Goal: Information Seeking & Learning: Check status

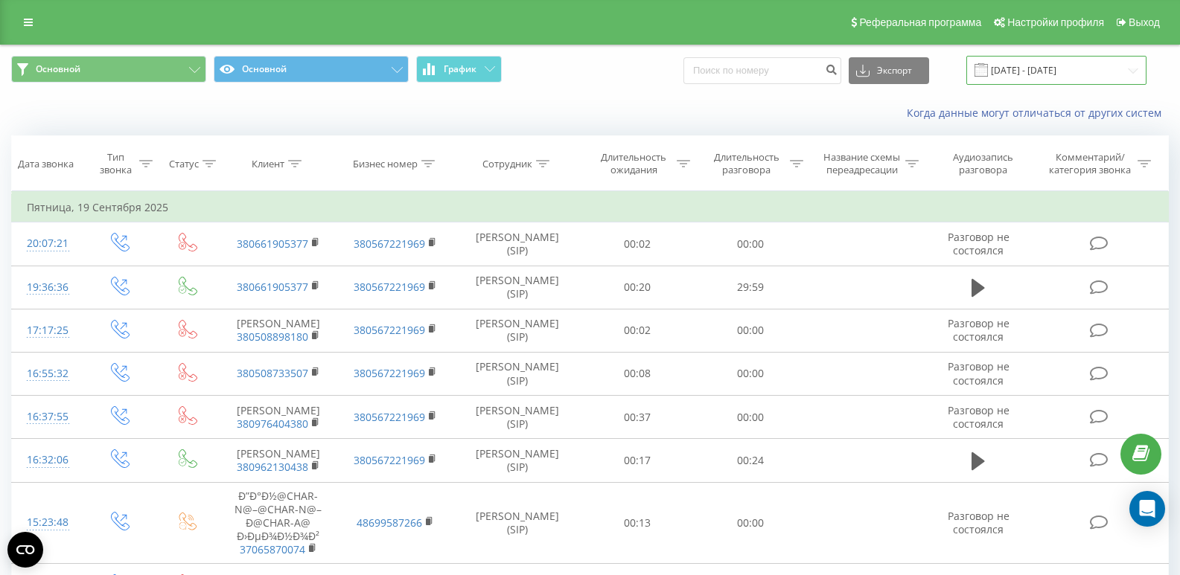
click at [1064, 68] on input "[DATE] - [DATE]" at bounding box center [1056, 70] width 180 height 29
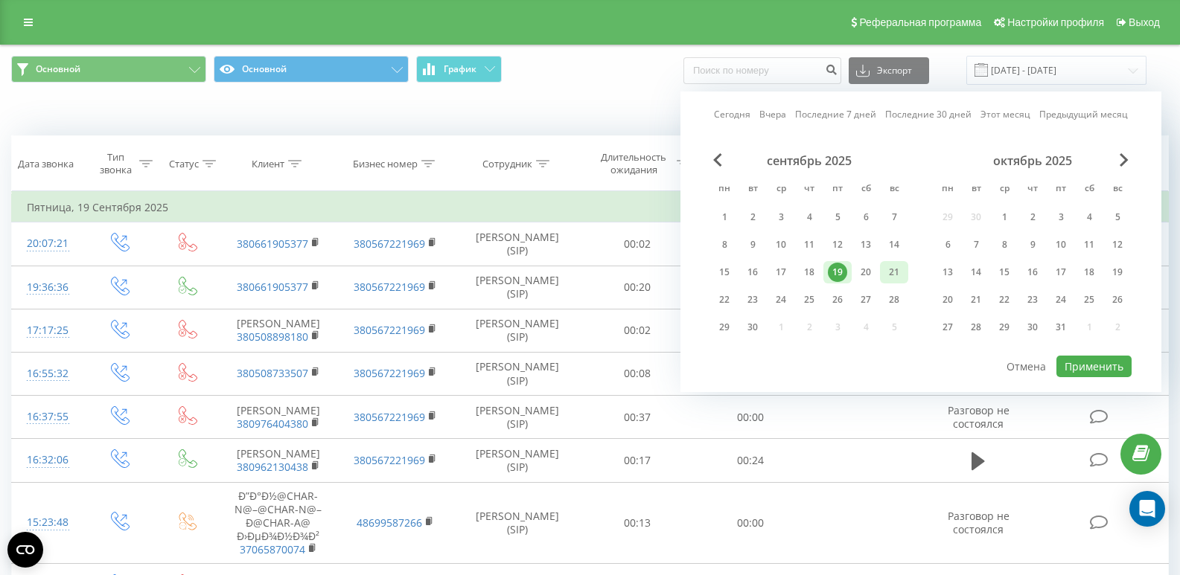
click at [896, 266] on div "21" at bounding box center [893, 272] width 19 height 19
click at [1072, 371] on button "Применить" at bounding box center [1093, 367] width 75 height 22
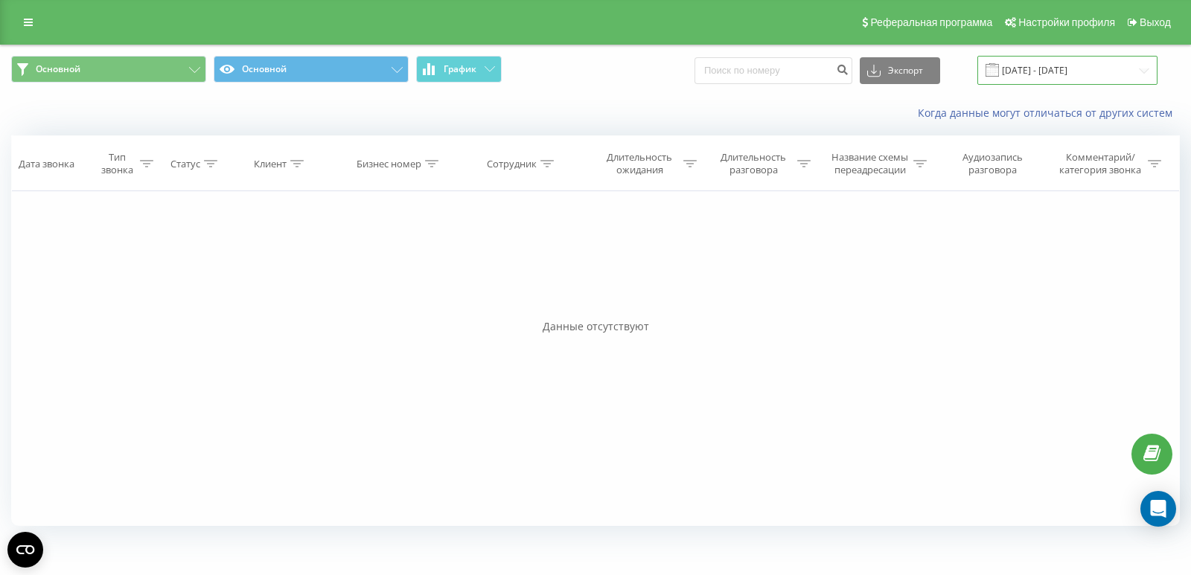
click at [1080, 68] on input "[DATE] - [DATE]" at bounding box center [1067, 70] width 180 height 29
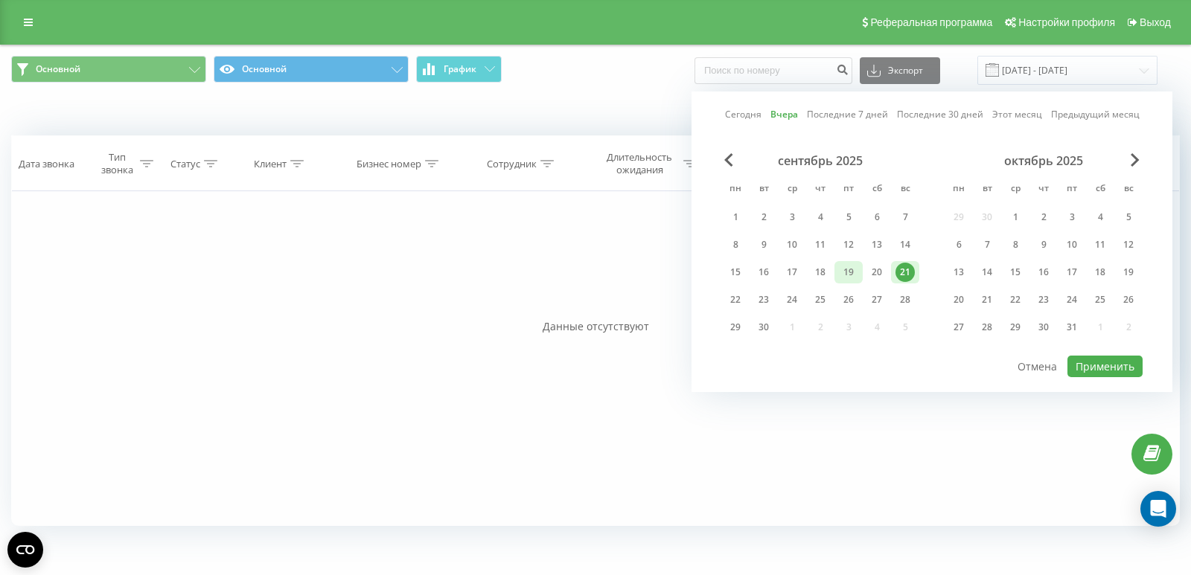
click at [846, 269] on div "19" at bounding box center [848, 272] width 19 height 19
click at [1096, 366] on button "Применить" at bounding box center [1104, 367] width 75 height 22
type input "[DATE] - [DATE]"
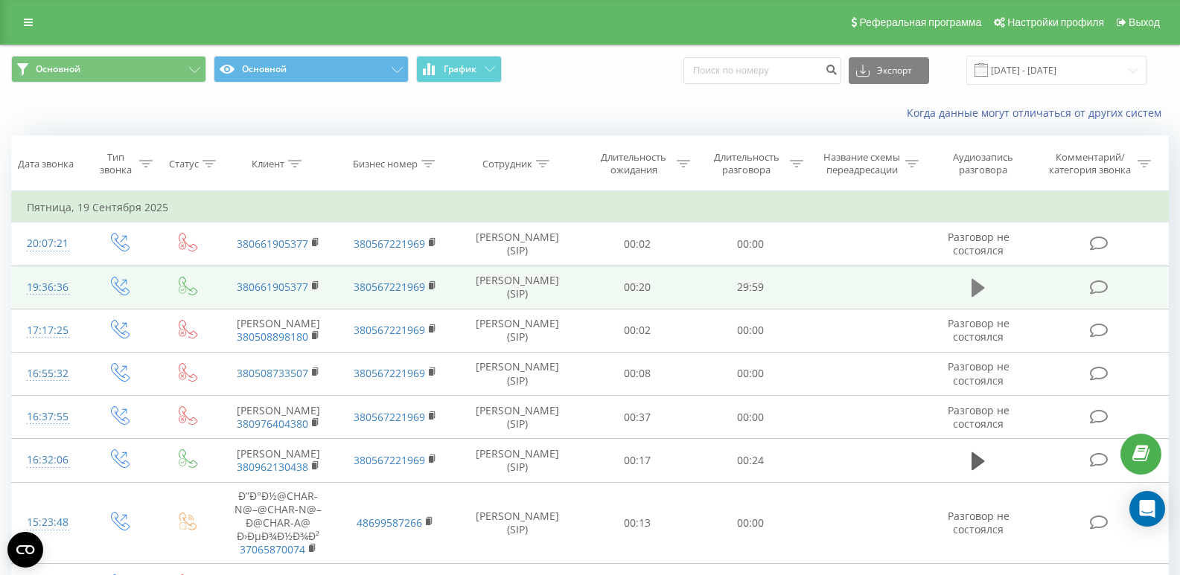
click at [981, 291] on icon at bounding box center [977, 288] width 13 height 18
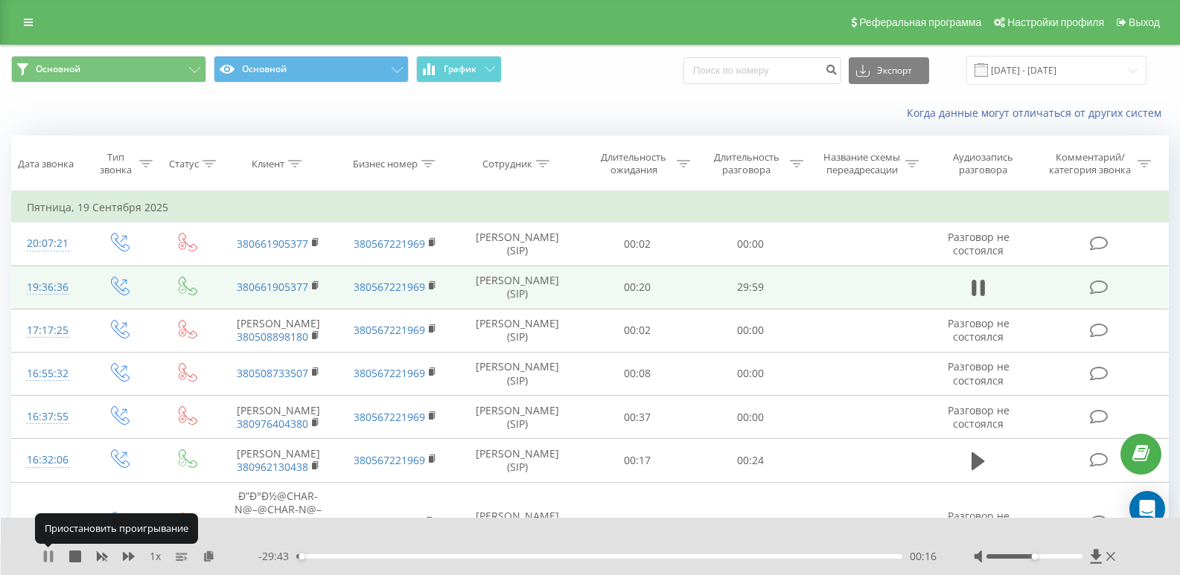
click at [49, 560] on icon at bounding box center [48, 557] width 12 height 12
click at [209, 555] on icon at bounding box center [208, 556] width 13 height 10
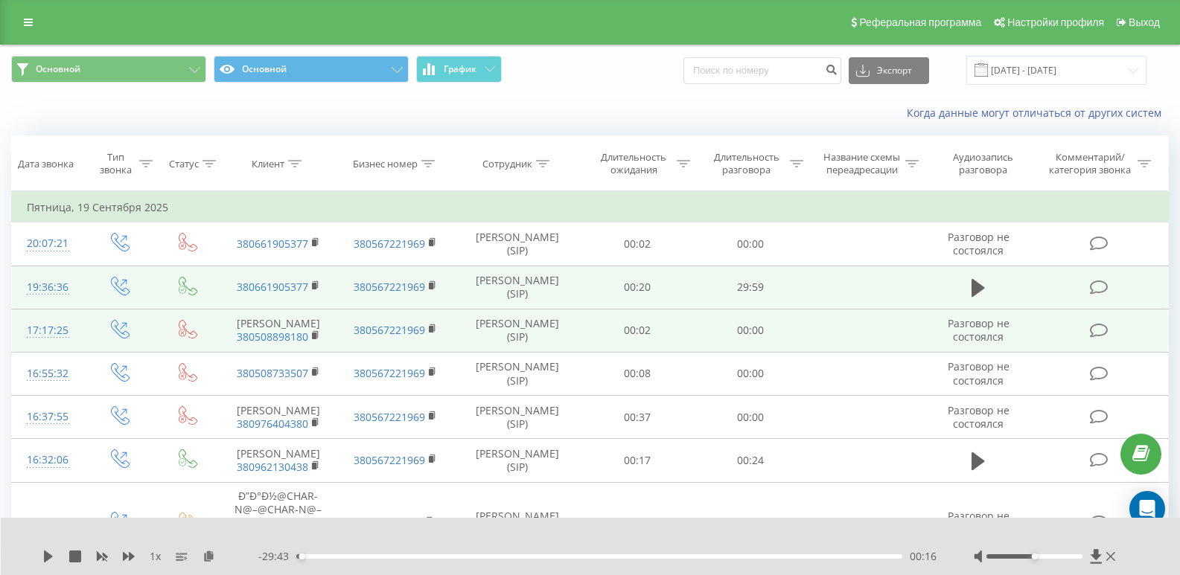
click at [74, 330] on td "17:17:25" at bounding box center [48, 330] width 72 height 43
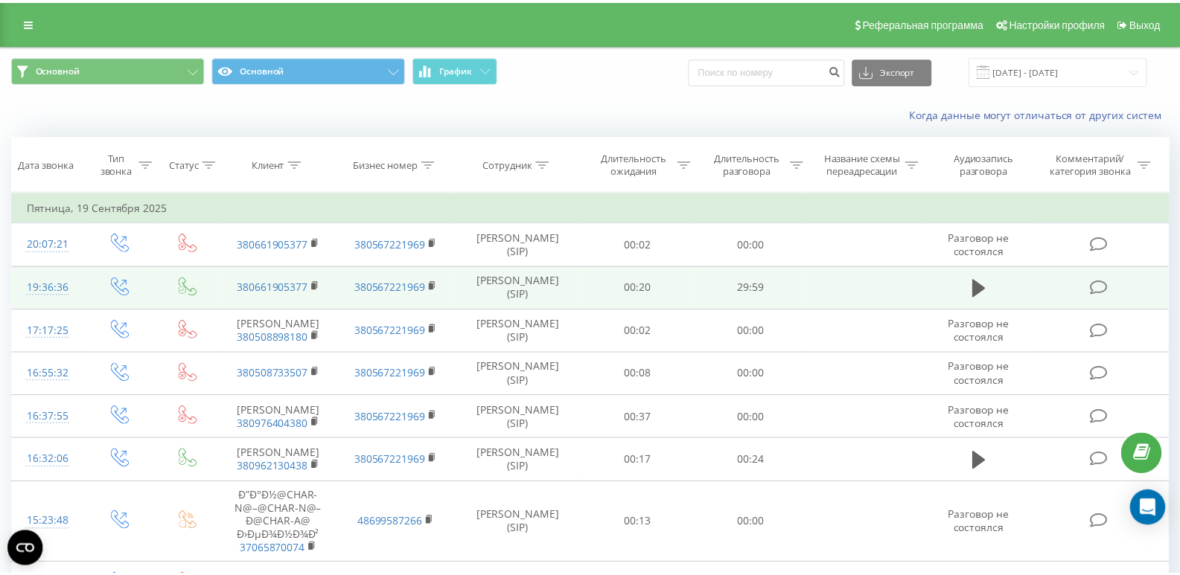
scroll to position [7, 0]
